Goal: Communication & Community: Answer question/provide support

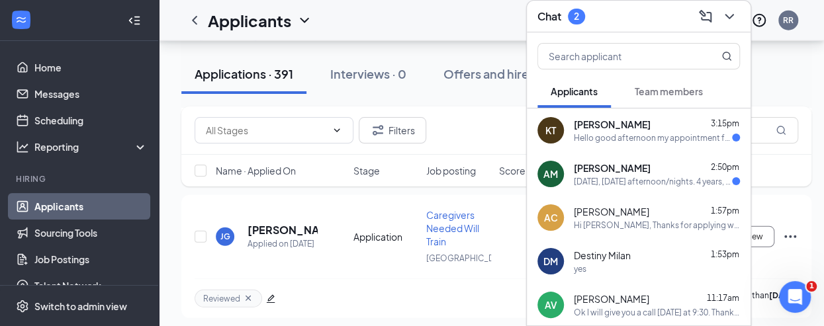
click at [603, 132] on div "Hello good afternoon my appointment for my tb test got canceled they had to res…" at bounding box center [653, 137] width 158 height 11
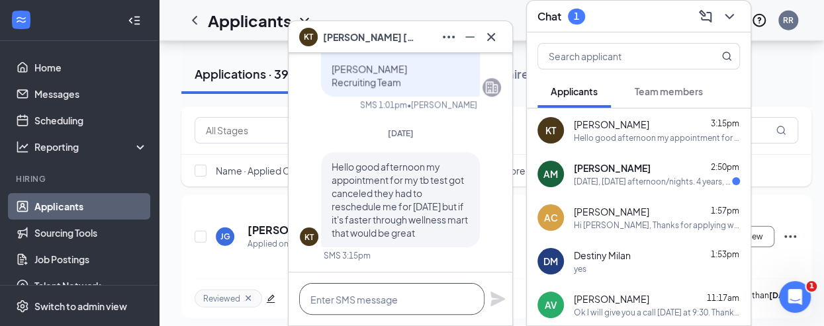
click at [405, 299] on textarea at bounding box center [391, 299] width 185 height 32
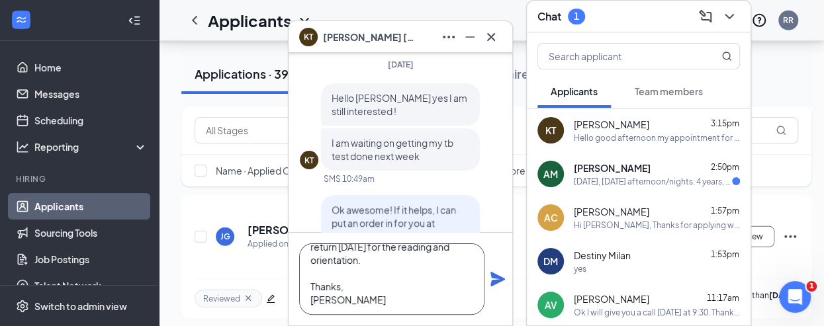
scroll to position [93, 0]
click at [423, 260] on textarea "Hi [PERSON_NAME], We reached our monthly quota for TB tests at Wellness Mart. Y…" at bounding box center [391, 278] width 185 height 71
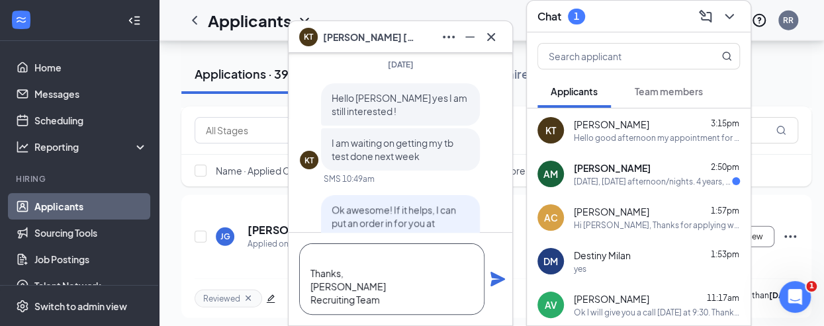
type textarea "Hi [PERSON_NAME], We reached our monthly quota for TB tests at Wellness Mart. Y…"
click at [491, 276] on icon "Plane" at bounding box center [497, 279] width 15 height 15
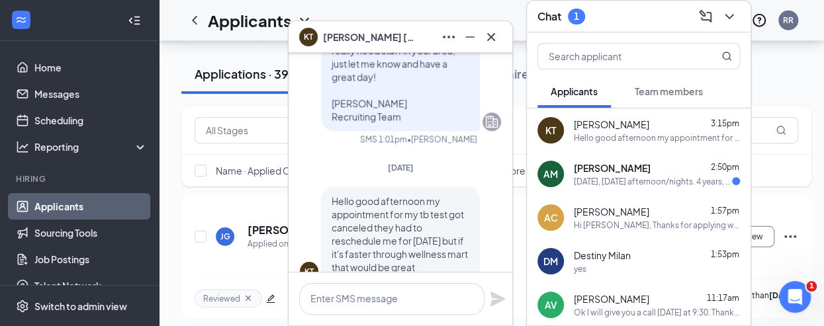
scroll to position [0, 0]
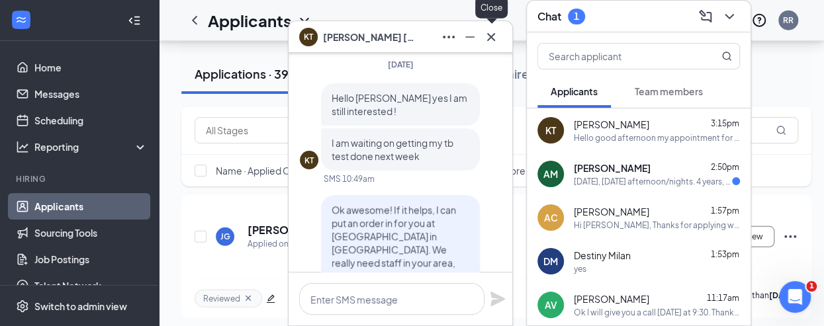
click at [488, 46] on button at bounding box center [490, 36] width 21 height 21
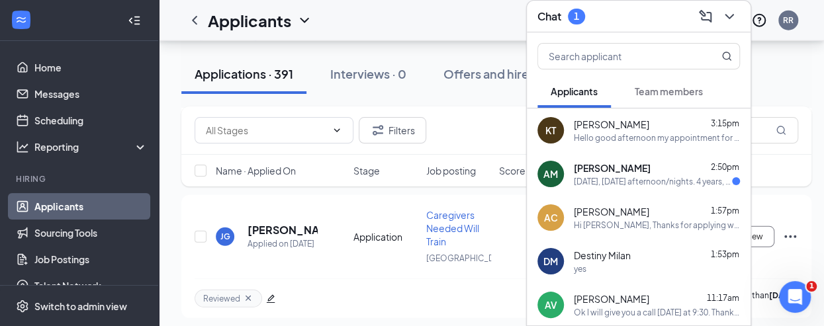
click at [597, 176] on div "[DATE], [DATE] afternoon/nights. 4 years, professional, [GEOGRAPHIC_DATA], up t…" at bounding box center [653, 181] width 158 height 11
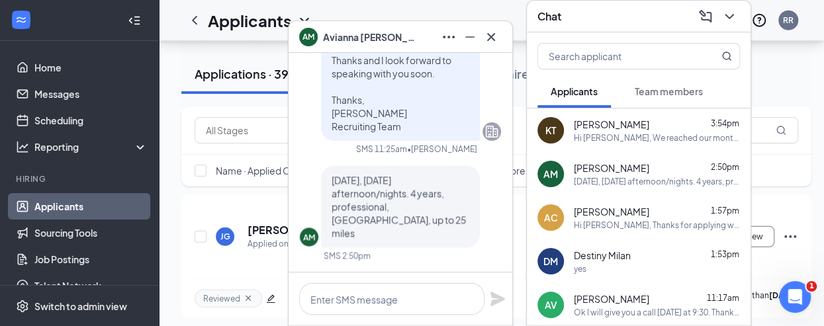
click at [381, 303] on textarea at bounding box center [391, 299] width 185 height 32
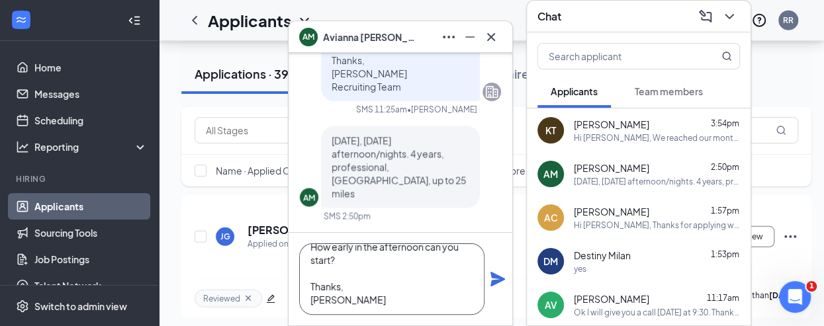
scroll to position [40, 0]
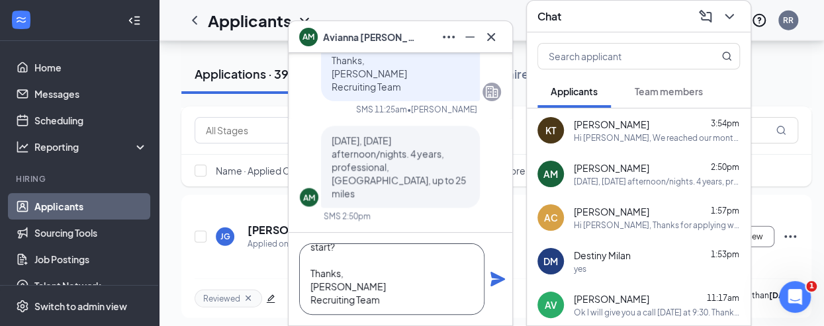
click at [380, 301] on textarea "Hi [PERSON_NAME], How early in the afternoon can you start? Thanks, [PERSON_NAM…" at bounding box center [391, 278] width 185 height 71
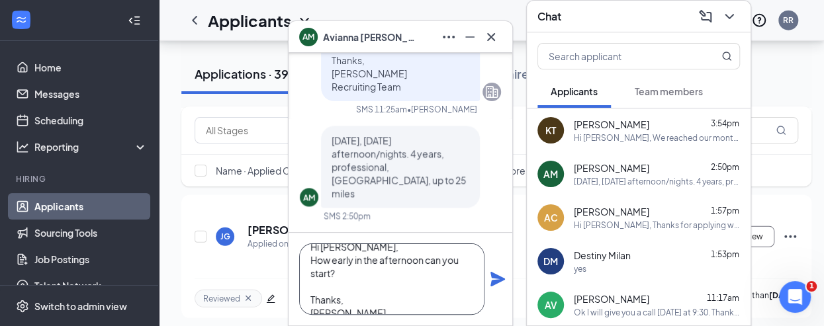
scroll to position [0, 0]
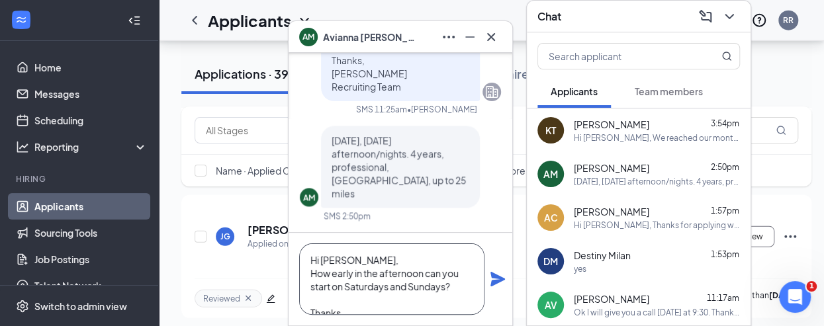
click at [365, 270] on textarea "Hi [PERSON_NAME], How early in the afternoon can you start on Saturdays and Sun…" at bounding box center [391, 278] width 185 height 71
click at [369, 268] on textarea "Hi [PERSON_NAME], How early in the afternoon can you start on Saturdays and Sun…" at bounding box center [391, 278] width 185 height 71
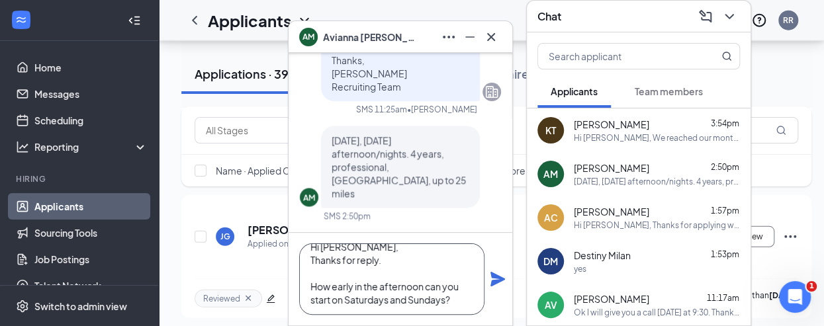
scroll to position [26, 0]
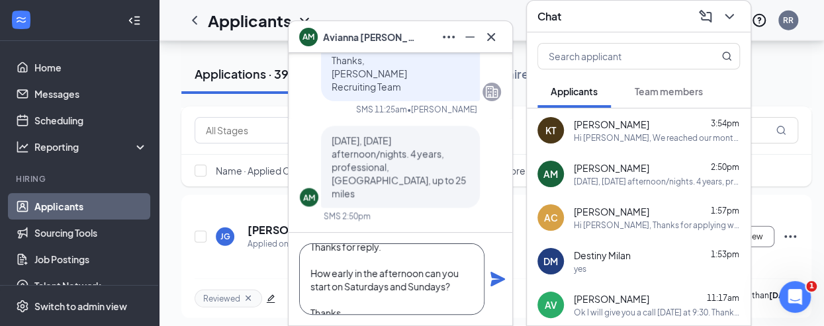
type textarea "Hi [PERSON_NAME], Thanks for reply. How early in the afternoon can you start on…"
click at [499, 282] on icon "Plane" at bounding box center [497, 279] width 15 height 15
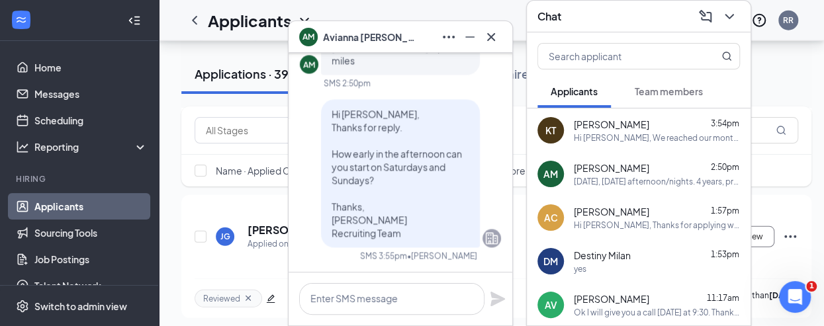
scroll to position [0, 0]
click at [491, 24] on div "AM [PERSON_NAME]" at bounding box center [400, 37] width 224 height 32
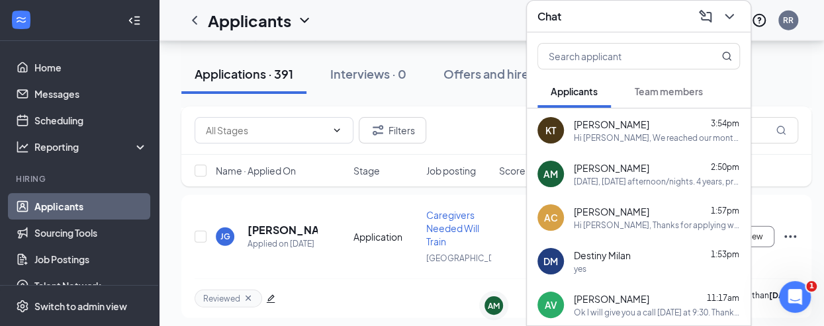
click at [734, 9] on icon "ChevronDown" at bounding box center [729, 17] width 16 height 16
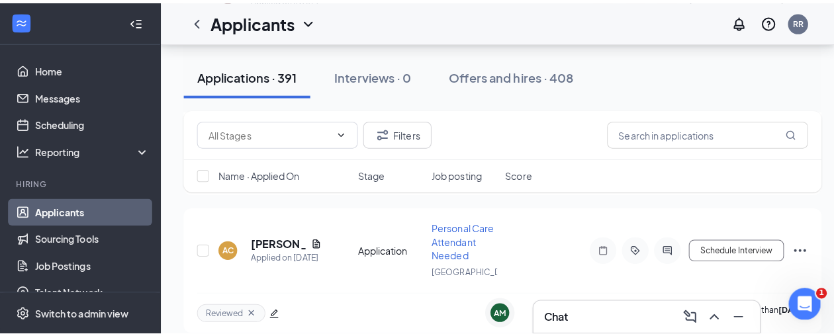
scroll to position [7147, 0]
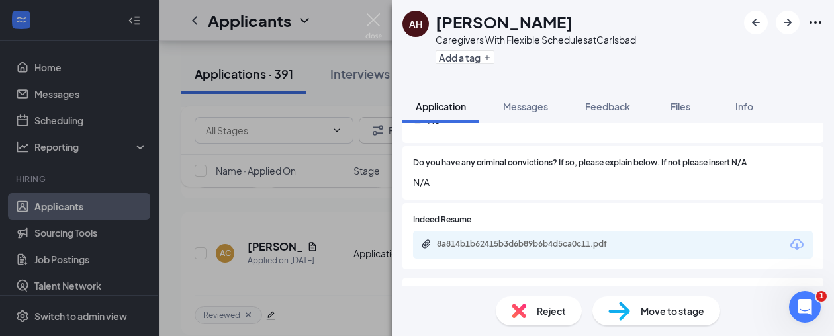
scroll to position [324, 0]
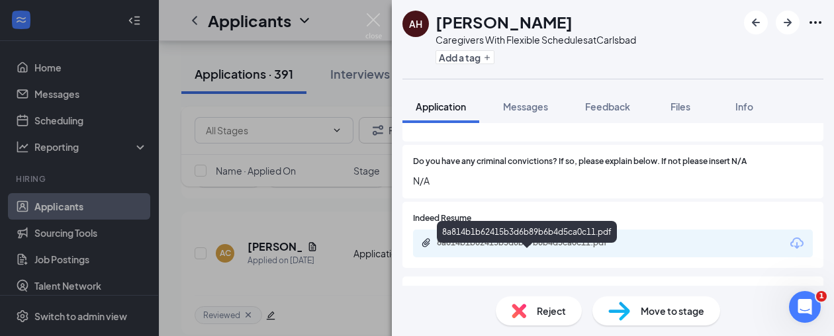
click at [562, 248] on div "8a814b1b62415b3d6b89b6b4d5ca0c11.pdf" at bounding box center [529, 242] width 185 height 11
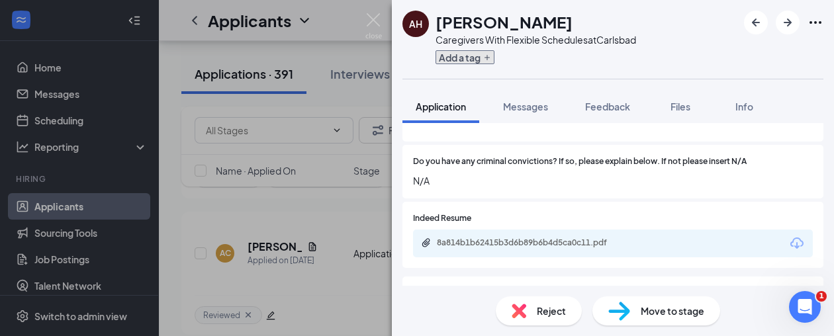
click at [443, 58] on button "Add a tag" at bounding box center [464, 57] width 59 height 14
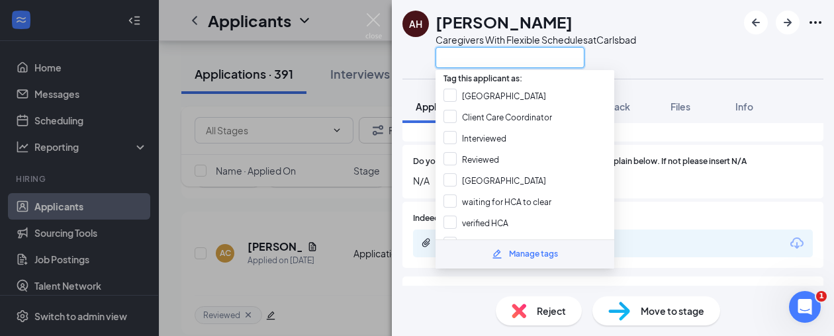
click at [479, 62] on input "text" at bounding box center [509, 57] width 149 height 21
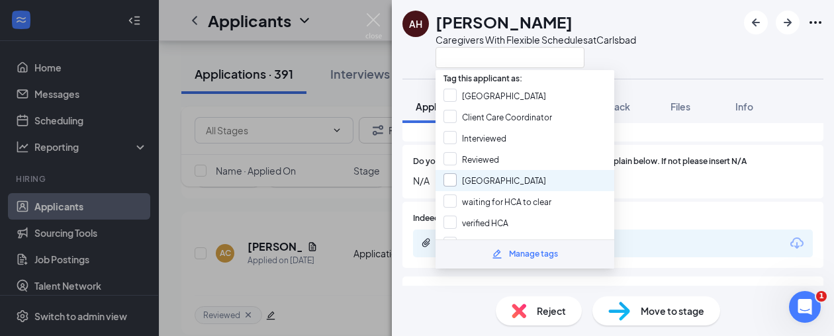
click at [470, 181] on input "[GEOGRAPHIC_DATA]" at bounding box center [494, 180] width 103 height 15
checkbox input "true"
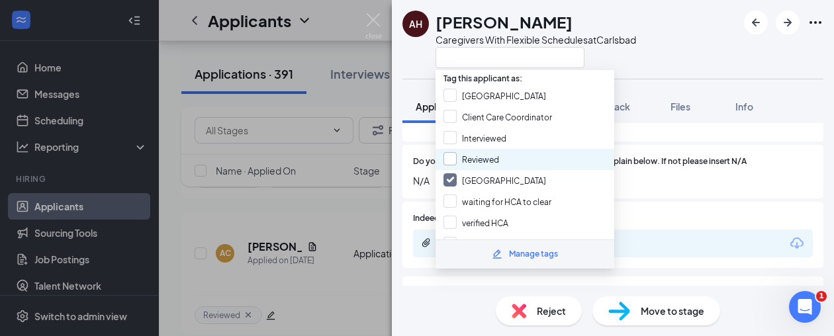
click at [495, 156] on input "Reviewed" at bounding box center [471, 159] width 56 height 15
checkbox input "true"
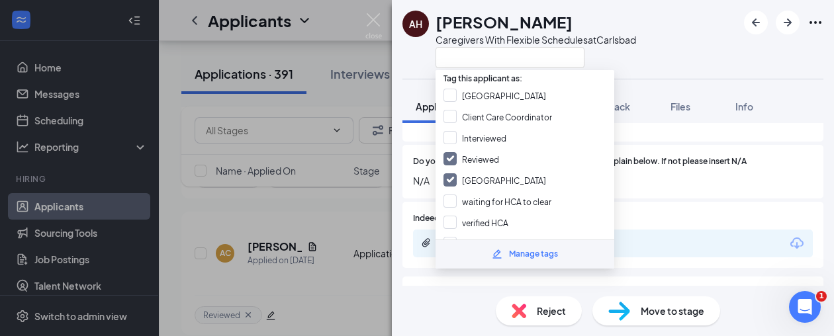
click at [607, 58] on div at bounding box center [535, 57] width 200 height 22
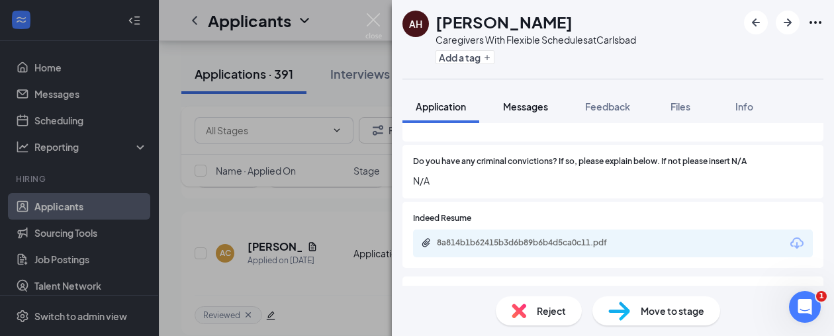
click at [526, 116] on button "Messages" at bounding box center [525, 106] width 71 height 33
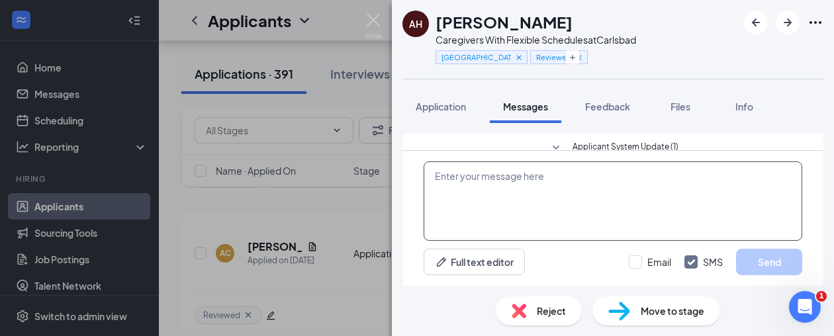
click at [522, 181] on textarea at bounding box center [612, 200] width 378 height 79
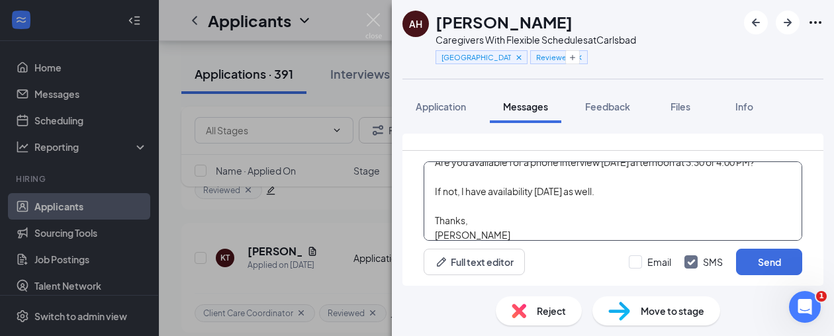
scroll to position [87, 0]
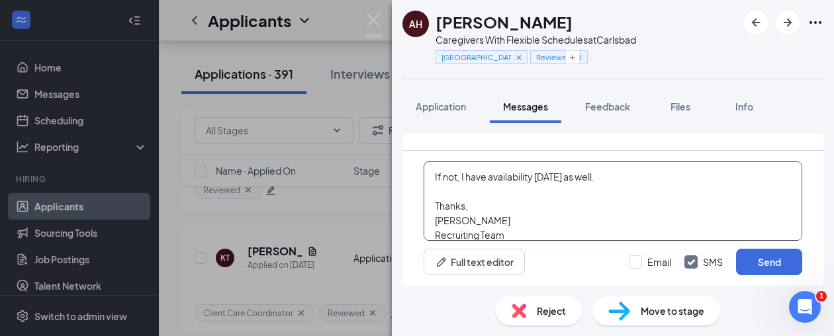
type textarea "Hi [PERSON_NAME], Thanks for applying with Safe Harbor Home care. I would like …"
click at [644, 269] on div "Email SMS Send" at bounding box center [714, 262] width 173 height 26
click at [642, 259] on input "Email" at bounding box center [649, 261] width 42 height 13
checkbox input "true"
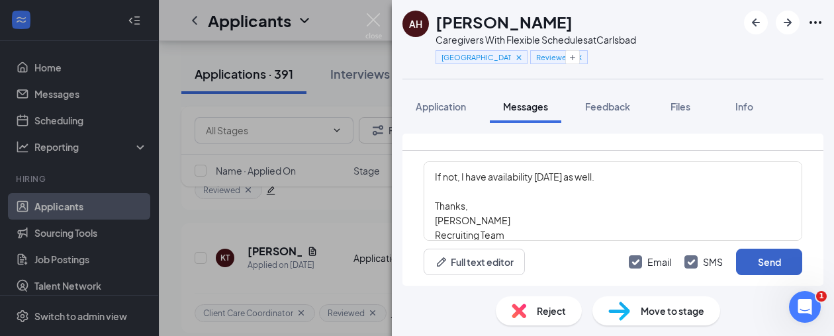
click at [782, 264] on button "Send" at bounding box center [769, 262] width 66 height 26
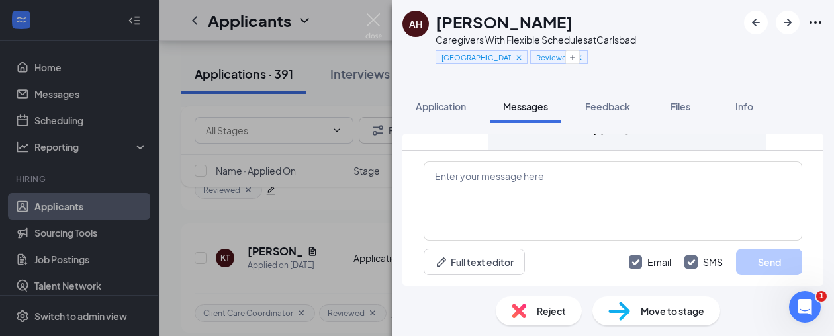
scroll to position [511, 0]
